Goal: Task Accomplishment & Management: Manage account settings

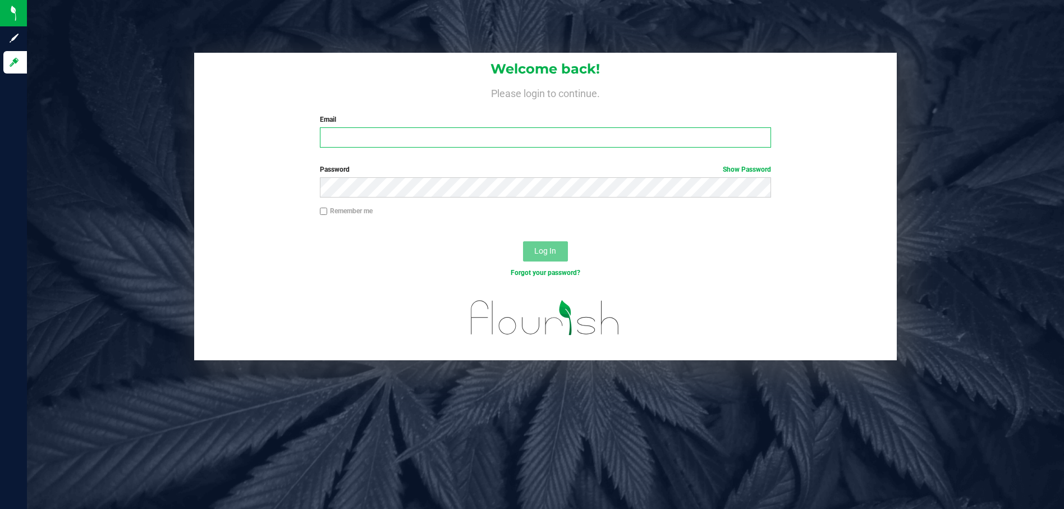
click at [391, 140] on input "Email" at bounding box center [546, 137] width 452 height 20
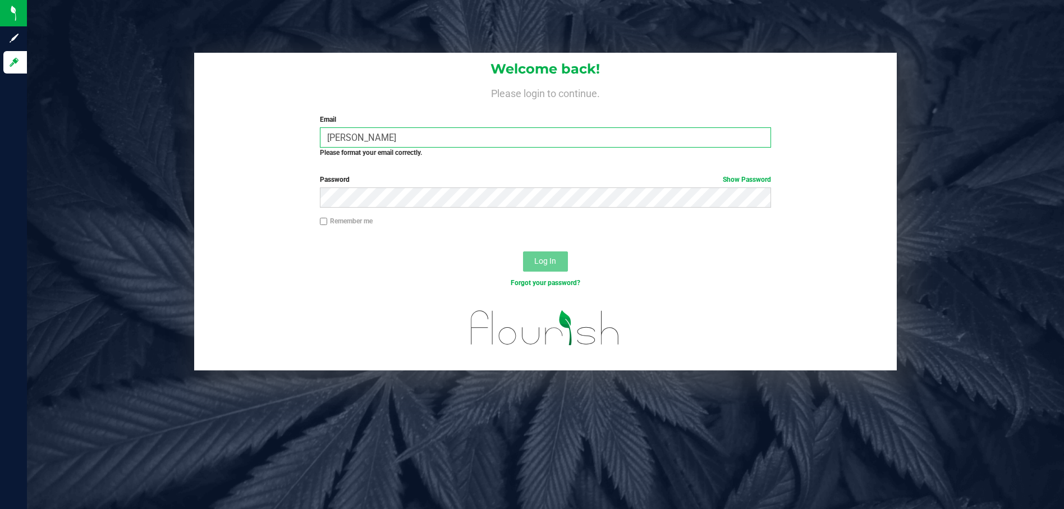
type input "[PERSON_NAME][EMAIL_ADDRESS][DOMAIN_NAME]"
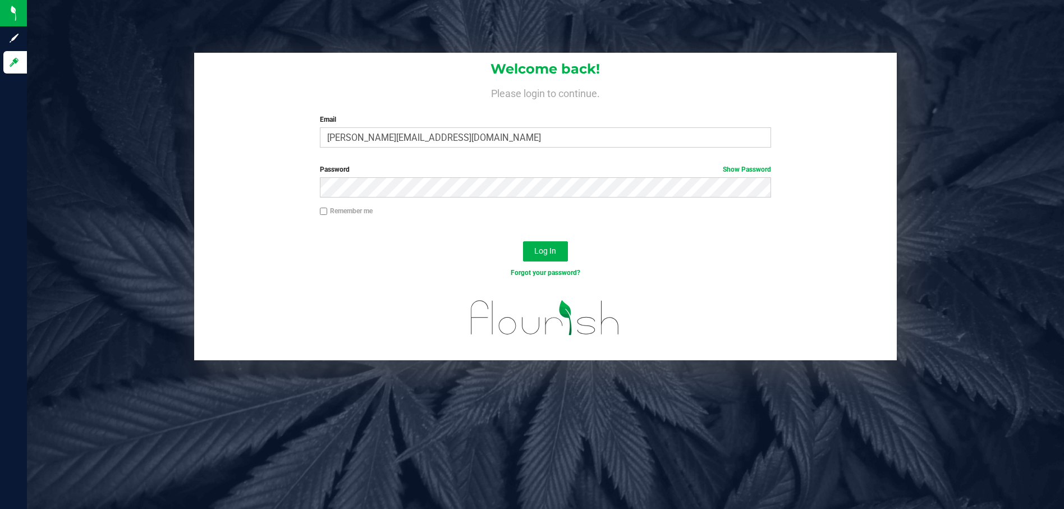
click at [325, 208] on input "Remember me" at bounding box center [324, 212] width 8 height 8
checkbox input "true"
click at [747, 169] on link "Show Password" at bounding box center [747, 170] width 48 height 8
click at [550, 250] on span "Log In" at bounding box center [545, 250] width 22 height 9
click at [542, 250] on span "Log In" at bounding box center [545, 250] width 22 height 9
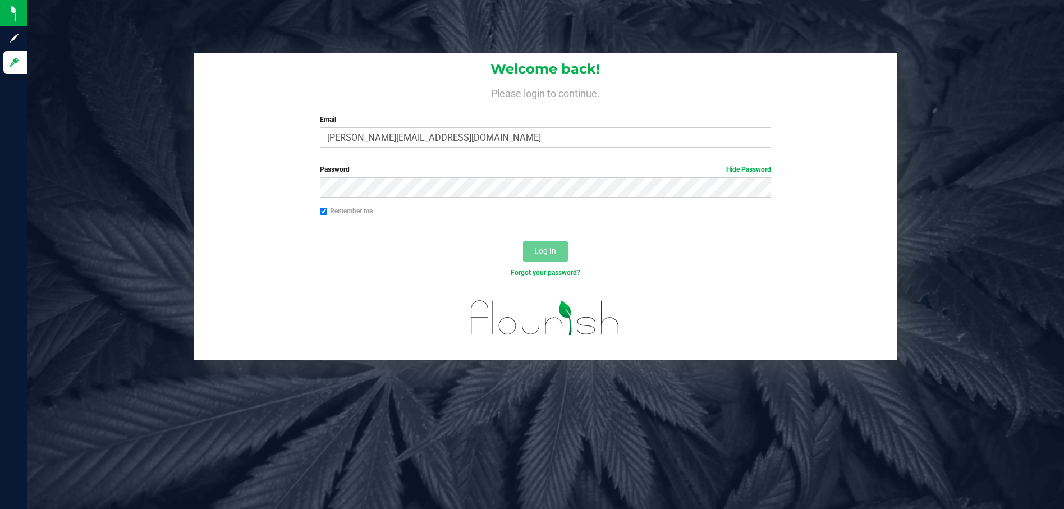
click at [541, 271] on link "Forgot your password?" at bounding box center [546, 273] width 70 height 8
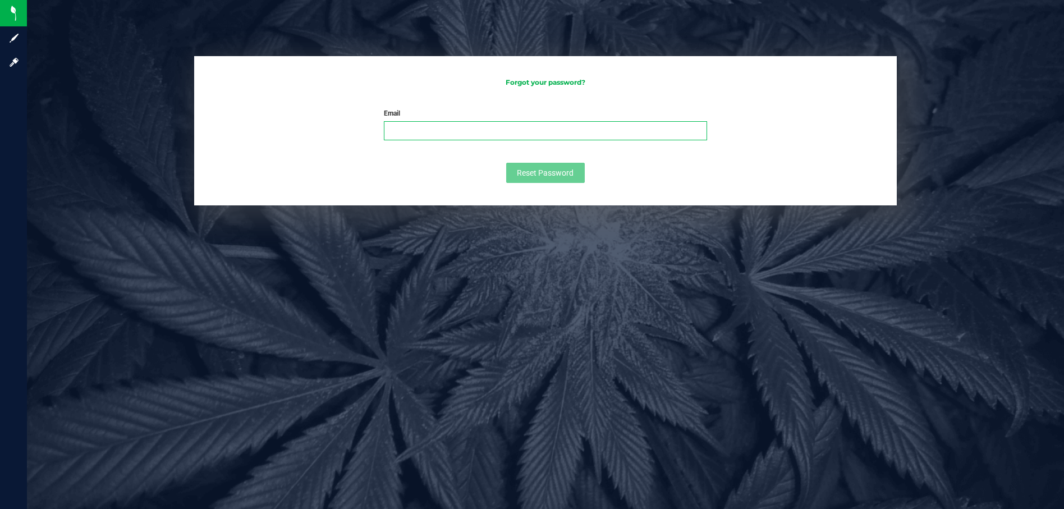
click at [478, 131] on input "Email" at bounding box center [545, 130] width 323 height 19
click at [542, 173] on span "Reset Password" at bounding box center [545, 172] width 57 height 9
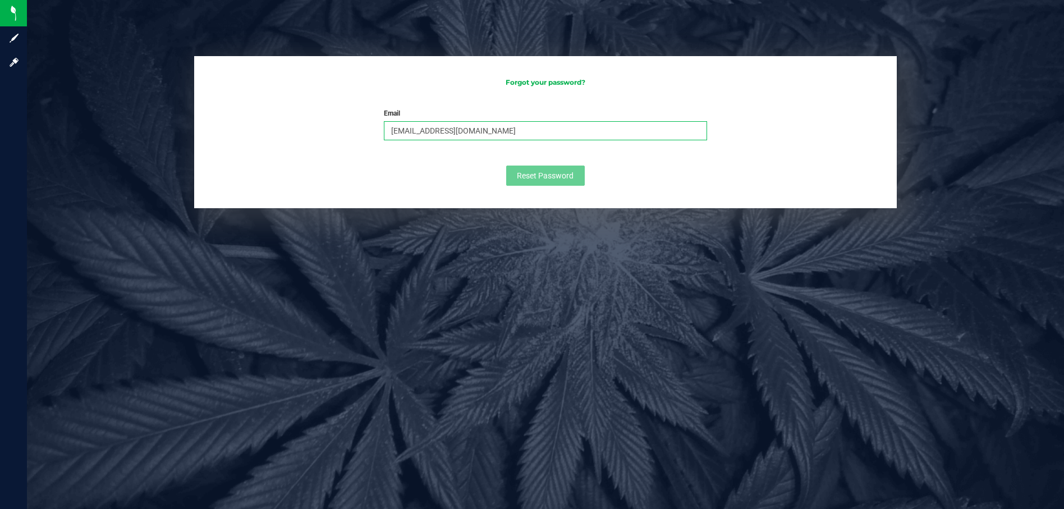
drag, startPoint x: 474, startPoint y: 134, endPoint x: 356, endPoint y: 136, distance: 117.9
click at [356, 136] on form "Email [EMAIL_ADDRESS][DOMAIN_NAME] Please enter your email Please format your e…" at bounding box center [545, 146] width 680 height 77
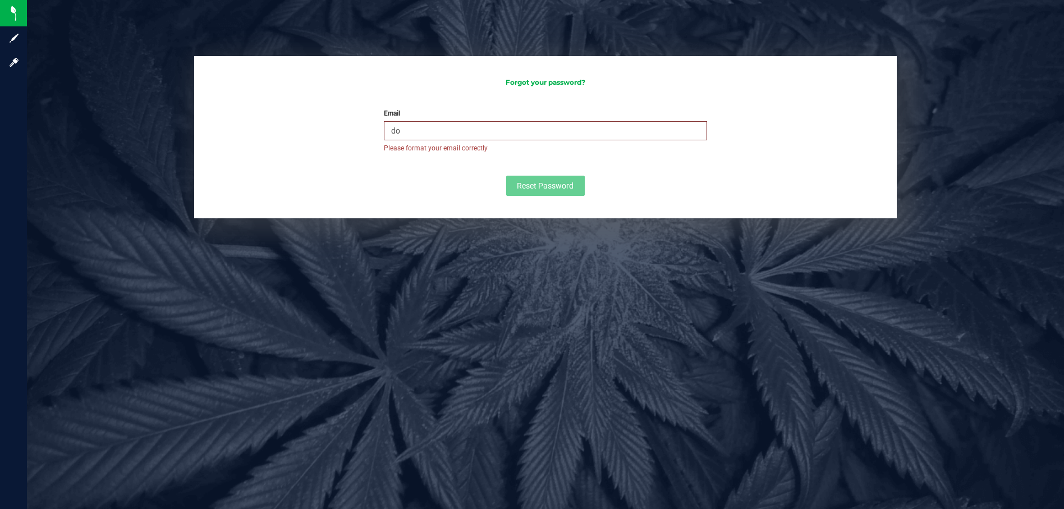
type input "d"
click at [425, 125] on input "Email" at bounding box center [545, 130] width 323 height 19
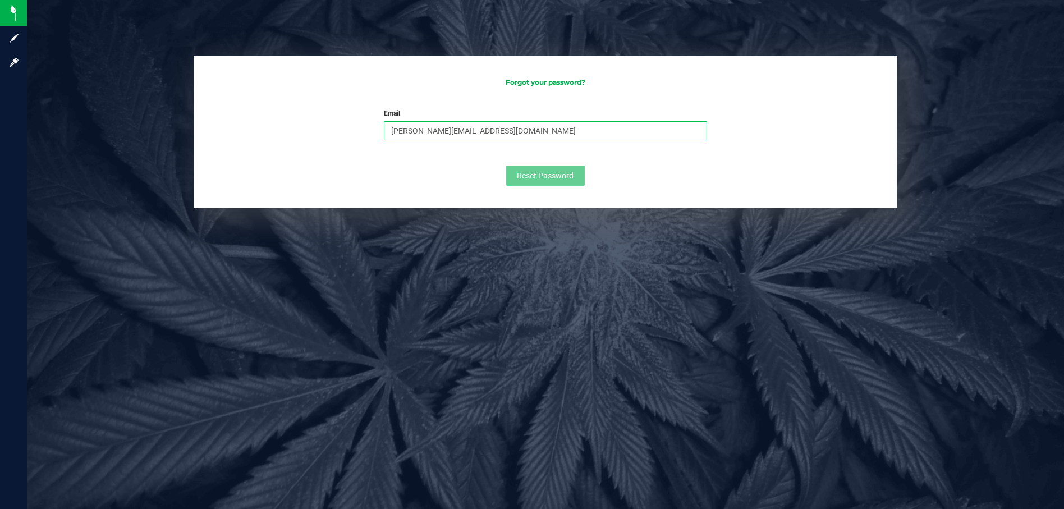
type input "[PERSON_NAME][EMAIL_ADDRESS][DOMAIN_NAME]"
click at [810, 135] on form "Email [PERSON_NAME][EMAIL_ADDRESS][DOMAIN_NAME] Please enter your email Please …" at bounding box center [545, 146] width 680 height 77
